Goal: Use online tool/utility

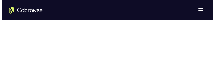
scroll to position [357, 0]
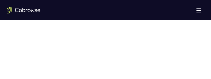
click at [199, 9] on span at bounding box center [198, 8] width 4 height 1
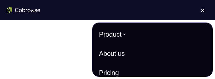
click at [25, 9] on icon "Go to the home page" at bounding box center [24, 10] width 34 height 7
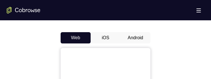
scroll to position [224, 0]
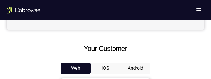
click at [126, 67] on button "Android" at bounding box center [135, 67] width 30 height 11
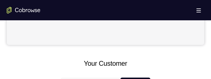
scroll to position [231, 0]
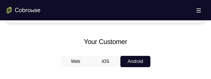
click at [111, 59] on button "iOS" at bounding box center [106, 61] width 30 height 11
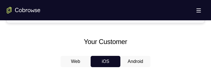
click at [129, 58] on button "Android" at bounding box center [135, 61] width 30 height 11
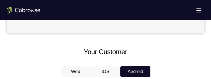
scroll to position [221, 0]
